Goal: Navigation & Orientation: Find specific page/section

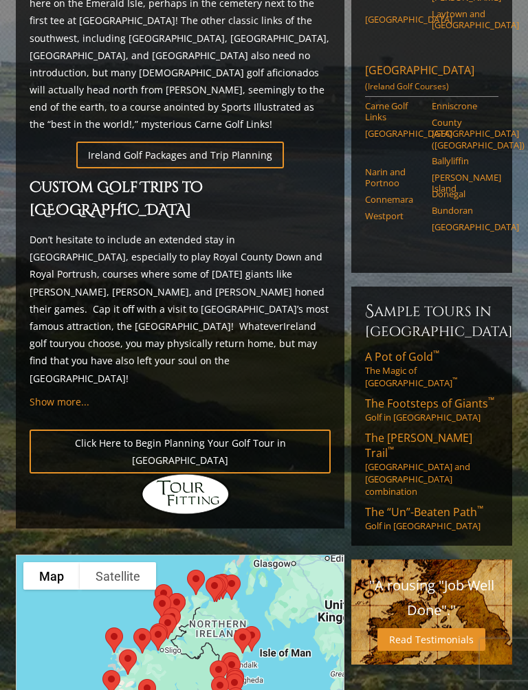
scroll to position [780, 0]
click at [515, 612] on div "Previous Next Previous Next View Full Gallery Ireland H ighlights [GEOGRAPHIC_D…" at bounding box center [263, 319] width 503 height 1770
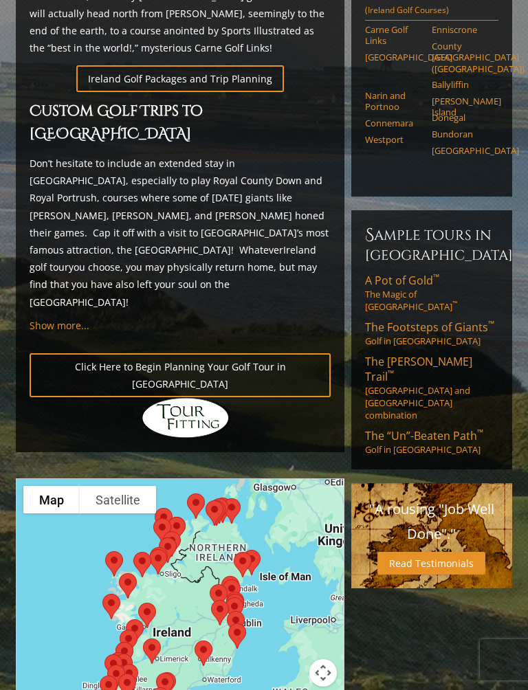
scroll to position [855, 0]
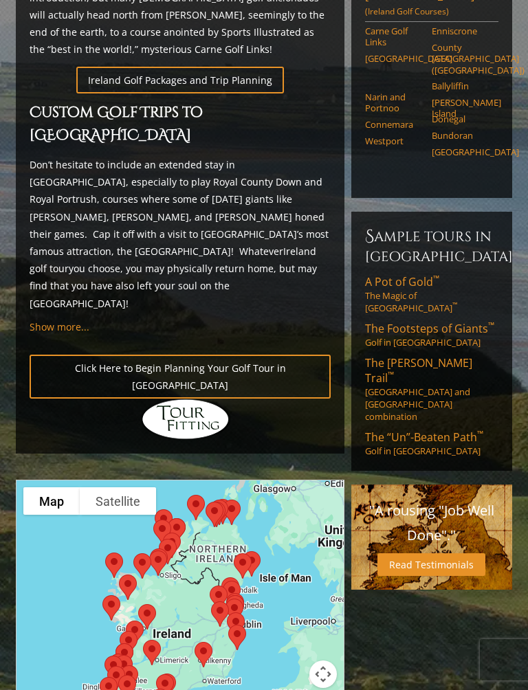
click at [236, 563] on div at bounding box center [180, 615] width 329 height 274
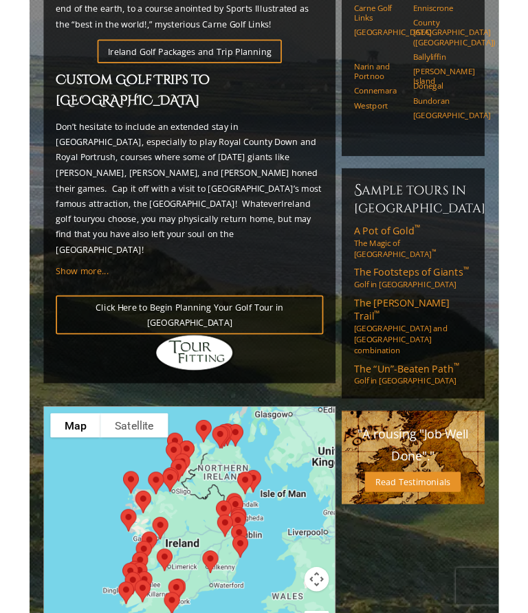
scroll to position [875, 0]
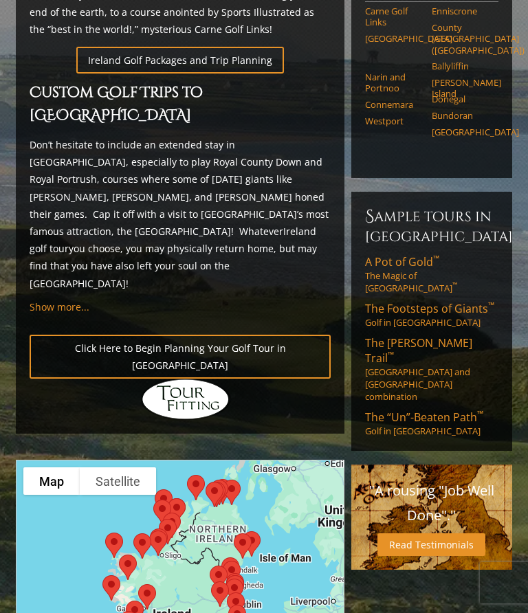
click at [234, 593] on div at bounding box center [179, 598] width 327 height 274
click at [62, 467] on button "Map" at bounding box center [51, 480] width 56 height 27
click at [129, 467] on button "Satellite" at bounding box center [118, 480] width 76 height 27
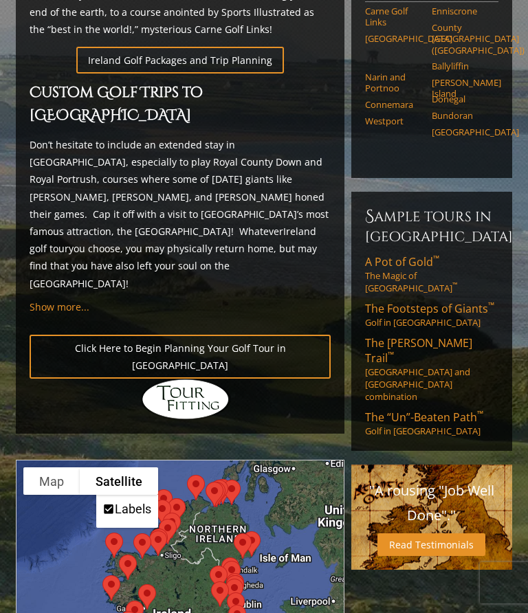
click at [56, 467] on button "Map" at bounding box center [51, 480] width 56 height 27
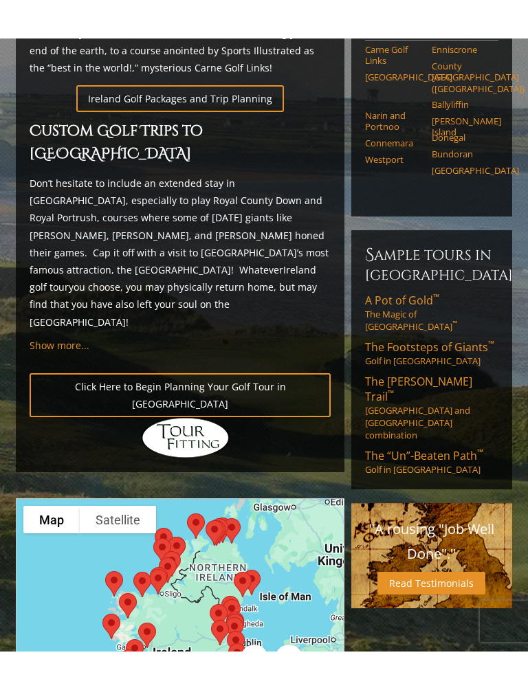
scroll to position [934, 0]
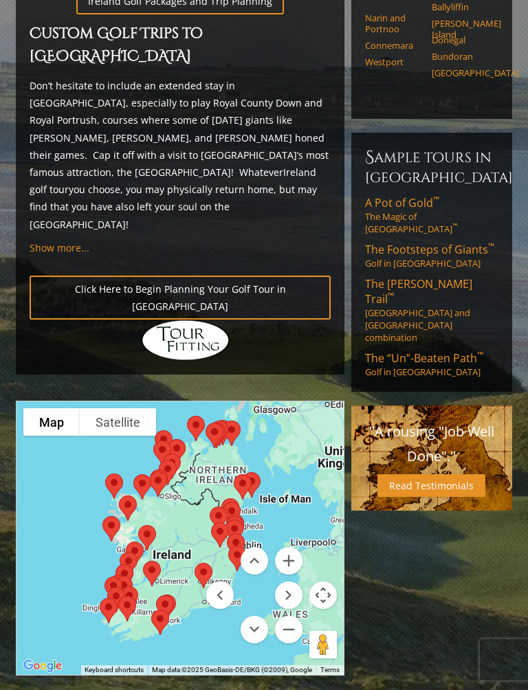
click at [255, 612] on button "Move down" at bounding box center [254, 629] width 27 height 27
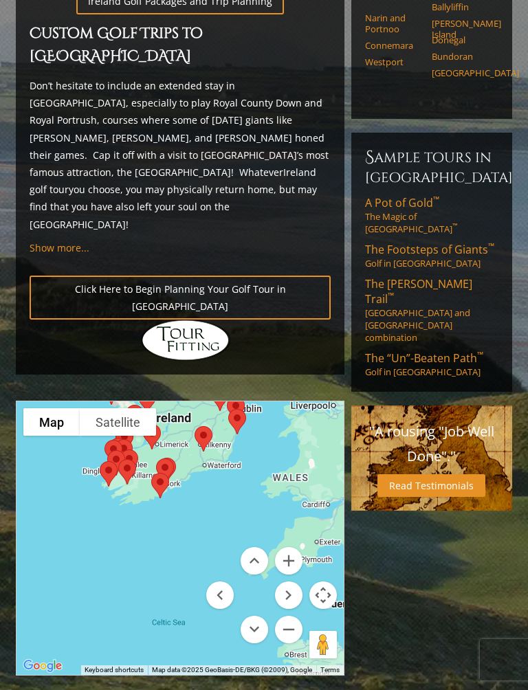
click at [257, 547] on button "Move up" at bounding box center [254, 560] width 27 height 27
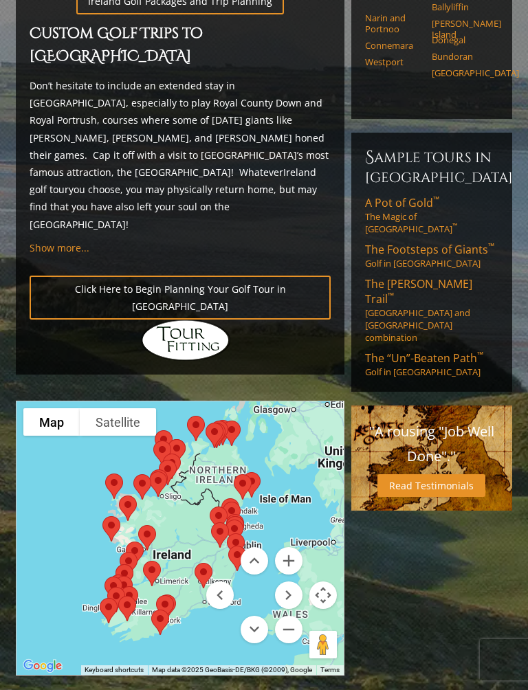
click at [224, 582] on button "Move left" at bounding box center [219, 595] width 27 height 27
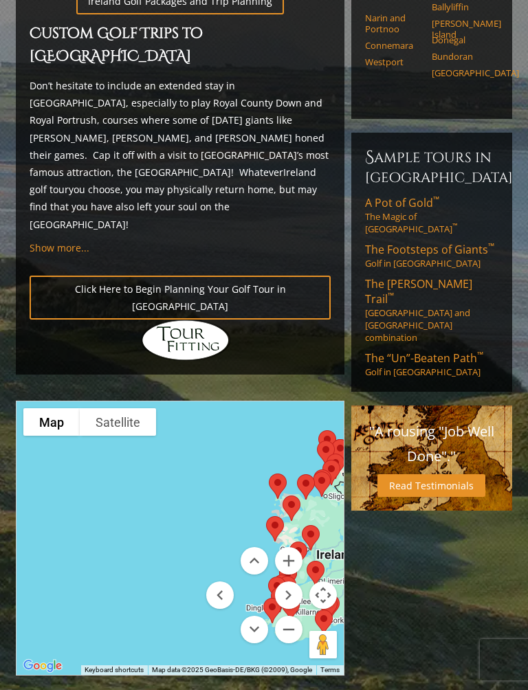
click at [292, 582] on button "Move right" at bounding box center [288, 595] width 27 height 27
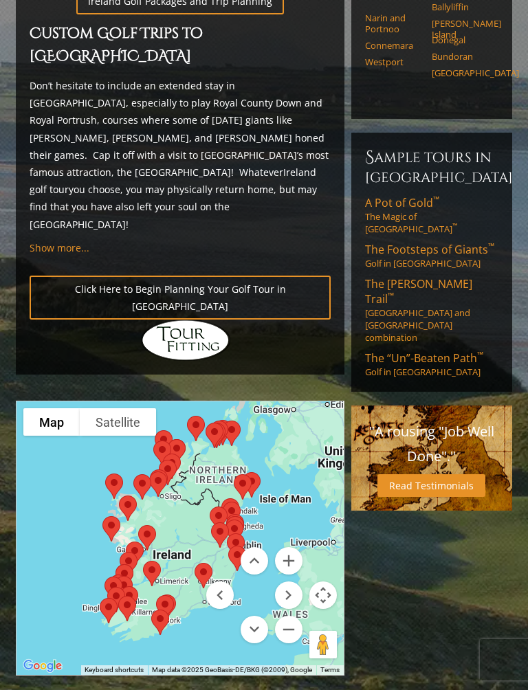
click at [292, 582] on button "Move right" at bounding box center [288, 595] width 27 height 27
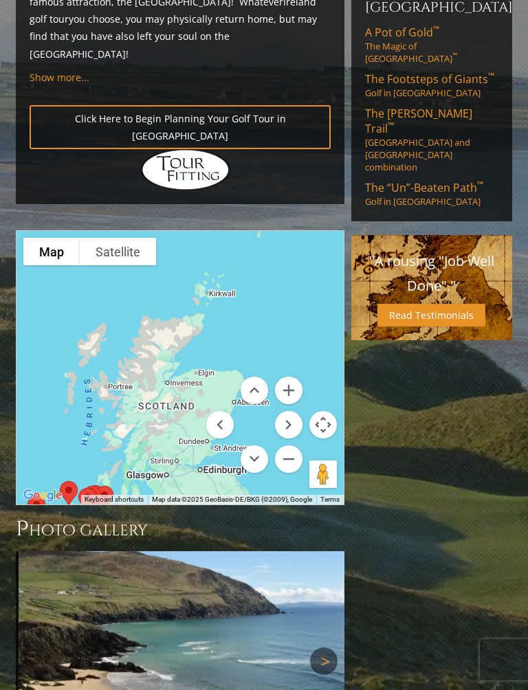
scroll to position [1103, 0]
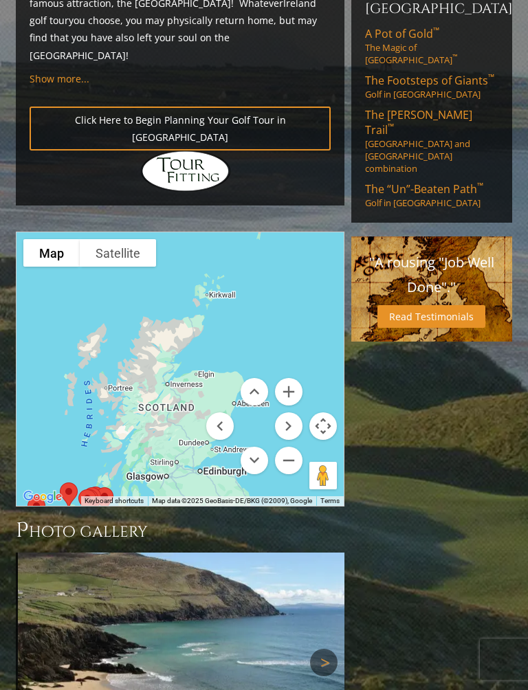
click at [71, 293] on div at bounding box center [179, 370] width 327 height 274
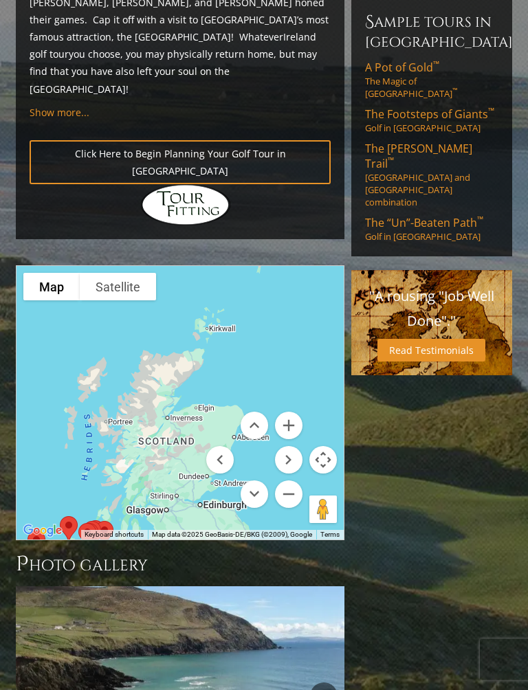
scroll to position [1072, 0]
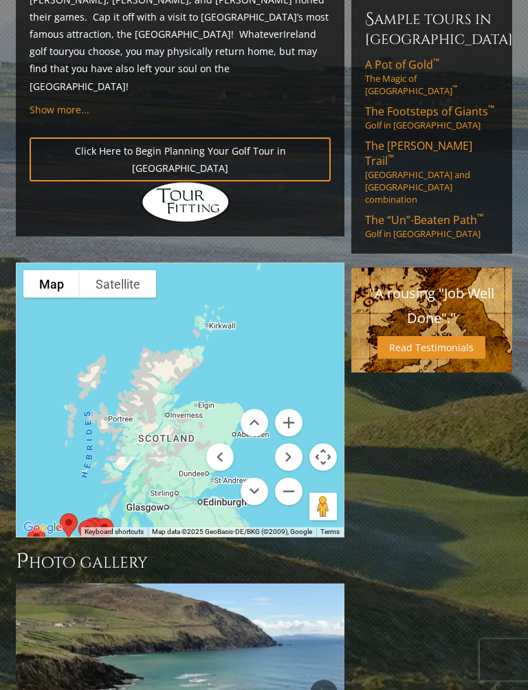
click at [256, 478] on button "Move down" at bounding box center [254, 491] width 27 height 27
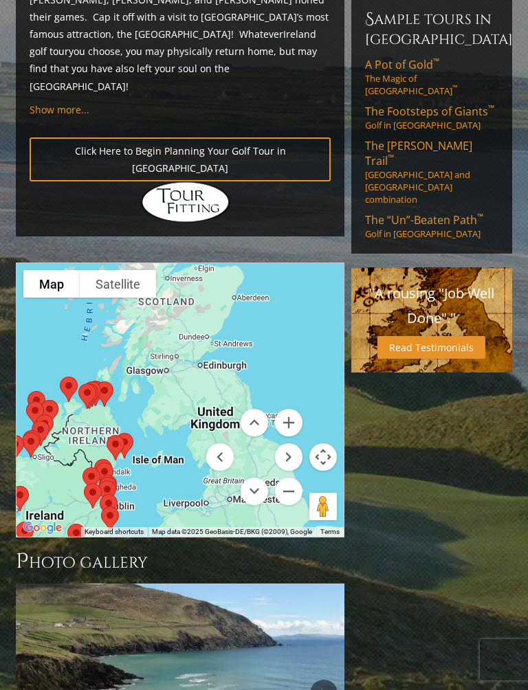
click at [252, 478] on button "Move down" at bounding box center [254, 491] width 27 height 27
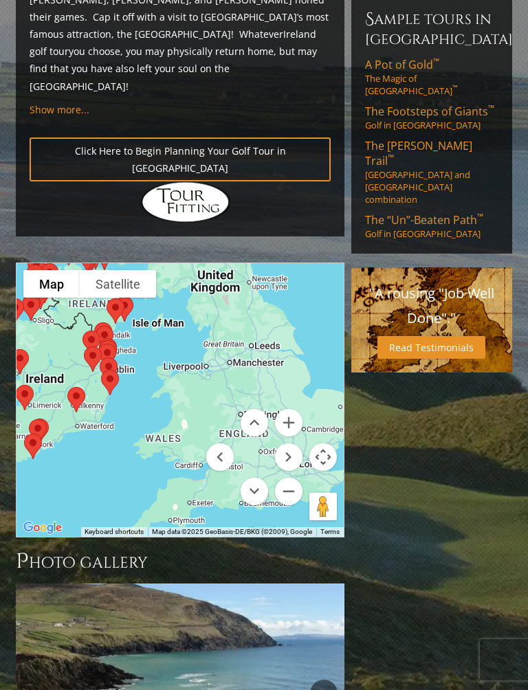
click at [220, 443] on button "Move left" at bounding box center [219, 456] width 27 height 27
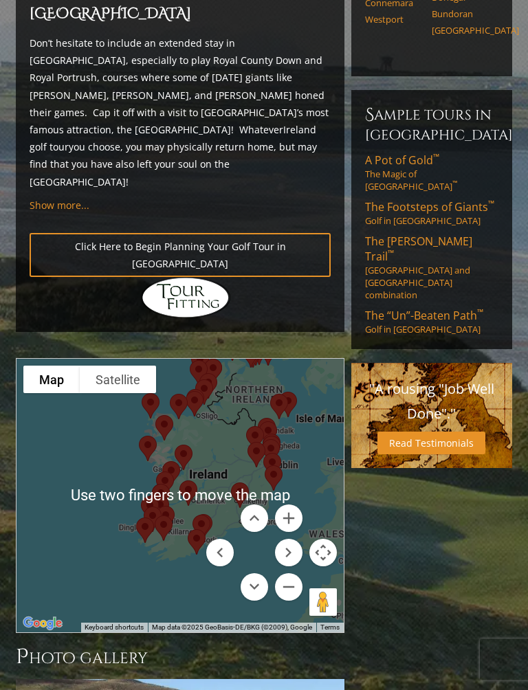
scroll to position [975, 0]
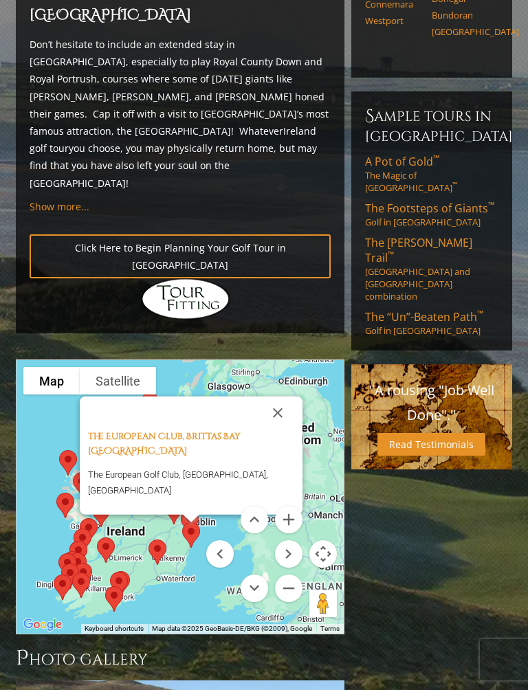
click at [284, 397] on button "Close" at bounding box center [277, 413] width 33 height 33
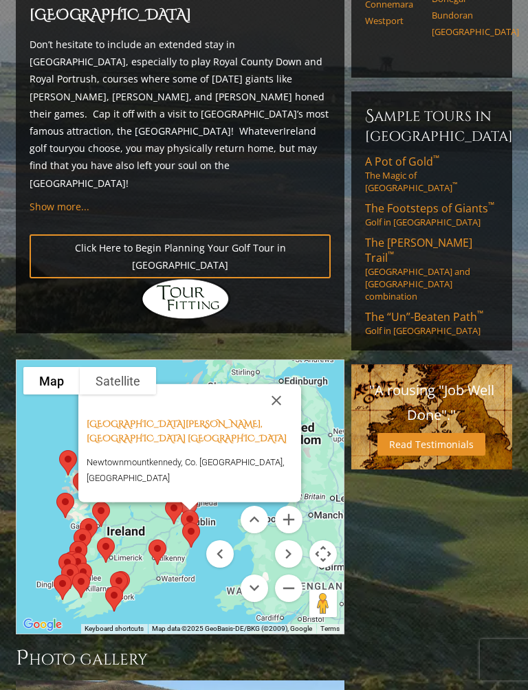
click at [283, 384] on button "Close" at bounding box center [276, 400] width 33 height 33
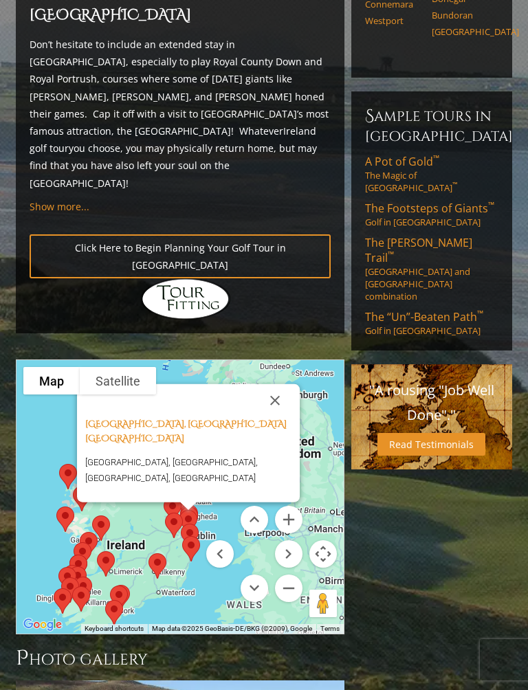
click at [275, 384] on button "Close" at bounding box center [274, 400] width 33 height 33
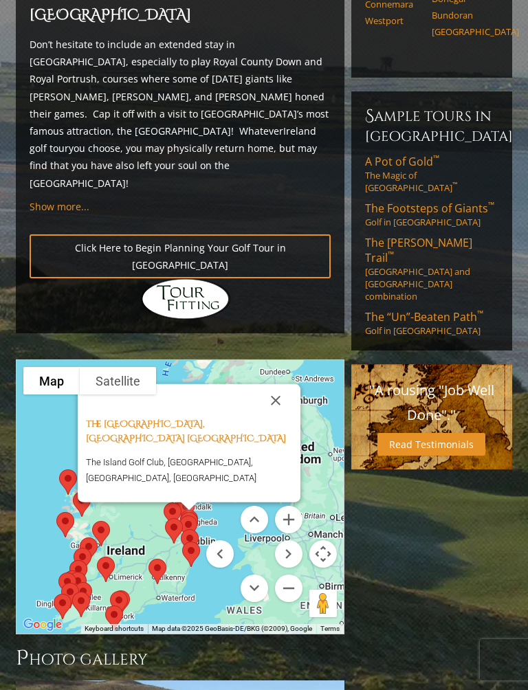
click at [185, 454] on p "The Island Golf Club, [GEOGRAPHIC_DATA], [GEOGRAPHIC_DATA], [GEOGRAPHIC_DATA]" at bounding box center [189, 470] width 206 height 32
click at [153, 418] on link "The [GEOGRAPHIC_DATA], [GEOGRAPHIC_DATA] [GEOGRAPHIC_DATA]" at bounding box center [186, 431] width 200 height 27
